Goal: Task Accomplishment & Management: Manage account settings

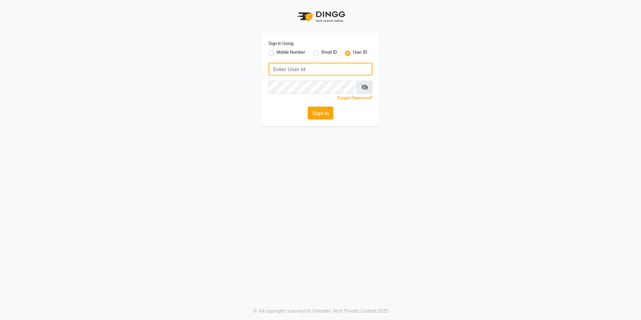
type input "e3852-01"
click at [315, 114] on button "Sign In" at bounding box center [320, 113] width 25 height 13
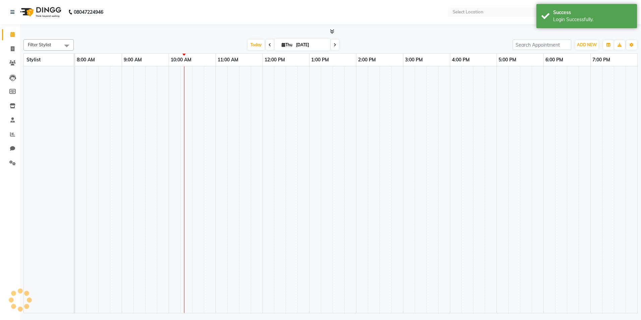
select select "en"
